Goal: Task Accomplishment & Management: Complete application form

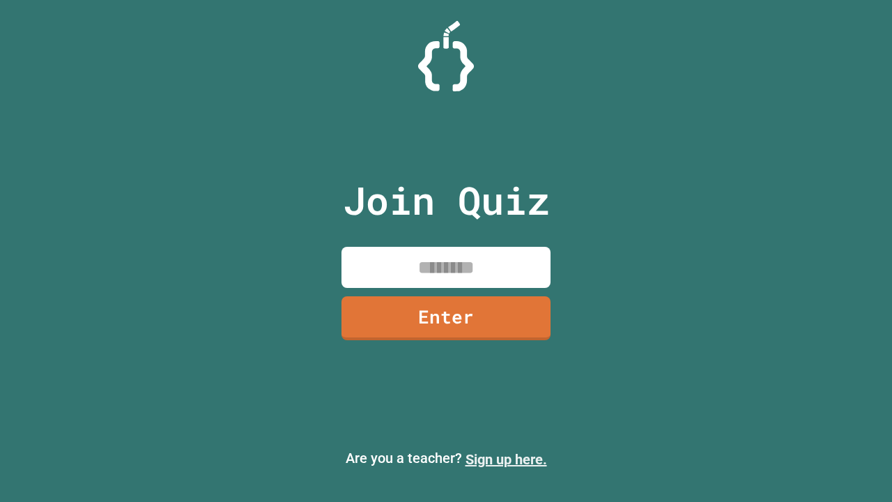
click at [506, 459] on link "Sign up here." at bounding box center [506, 459] width 82 height 17
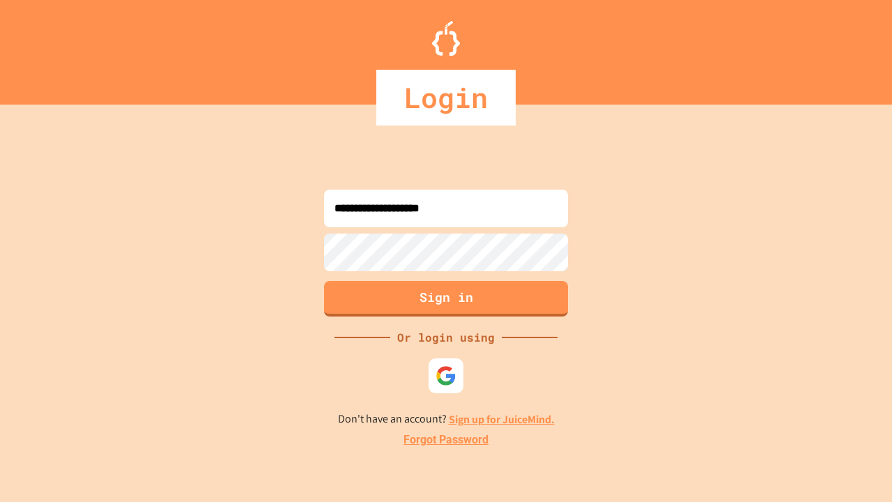
type input "**********"
